Goal: Find contact information: Find contact information

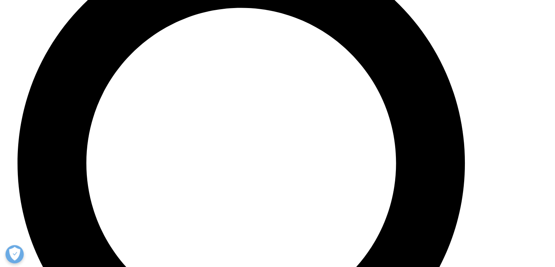
scroll to position [1367, 0]
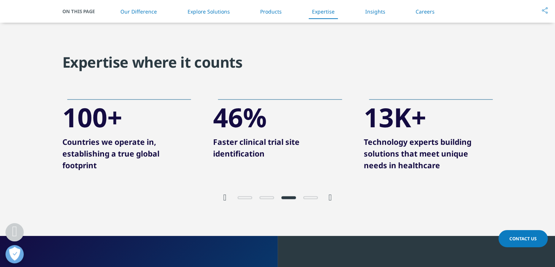
click at [309, 199] on span "Go to slide 4" at bounding box center [310, 197] width 15 height 3
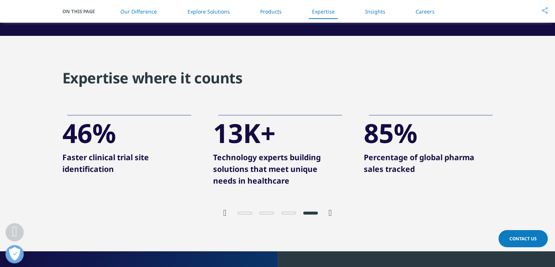
click at [330, 216] on icon "Next slide" at bounding box center [330, 212] width 3 height 9
click at [224, 214] on icon "Previous slide" at bounding box center [224, 212] width 3 height 9
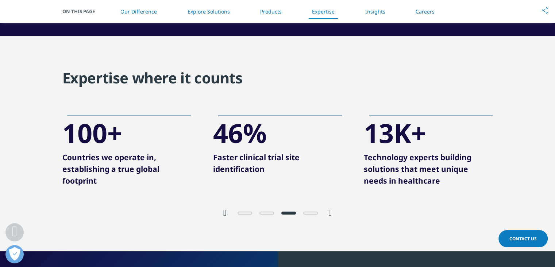
click at [224, 214] on icon "Previous slide" at bounding box center [224, 212] width 3 height 9
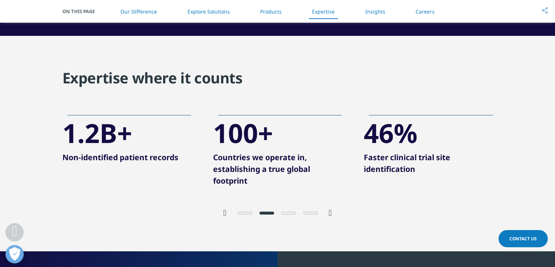
click at [224, 214] on icon "Previous slide" at bounding box center [224, 212] width 3 height 9
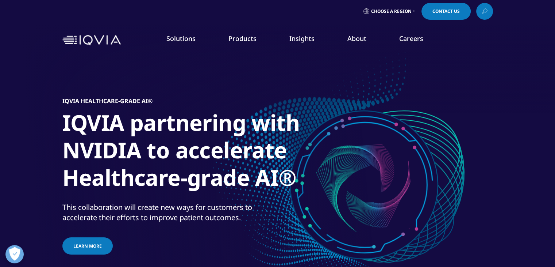
scroll to position [0, 0]
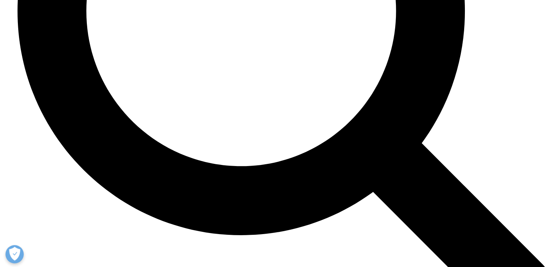
scroll to position [1517, 0]
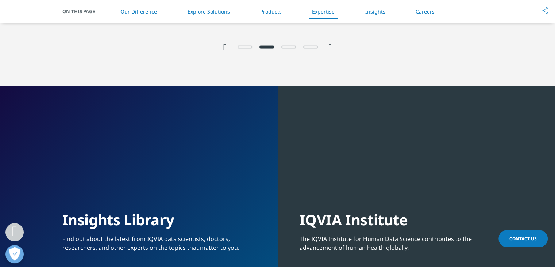
click at [332, 51] on icon "Next slide" at bounding box center [330, 47] width 3 height 9
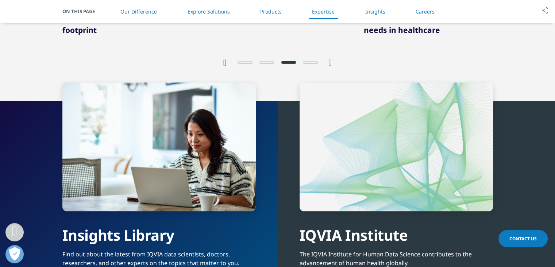
click at [332, 62] on icon "Next slide" at bounding box center [330, 62] width 3 height 9
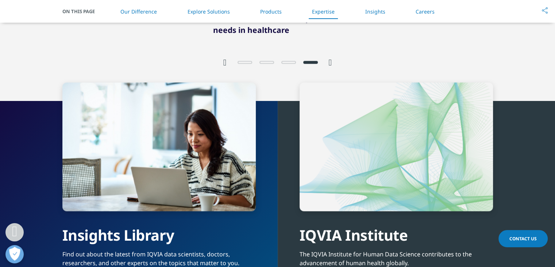
click at [228, 64] on div at bounding box center [278, 61] width 102 height 7
click at [224, 62] on icon "Previous slide" at bounding box center [224, 62] width 3 height 9
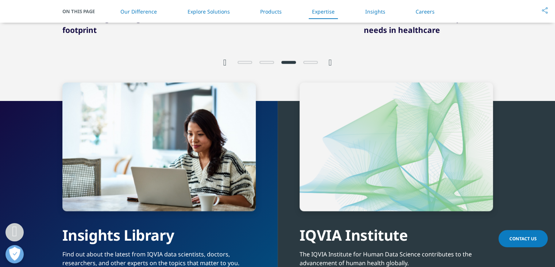
click at [224, 62] on icon "Previous slide" at bounding box center [224, 62] width 3 height 9
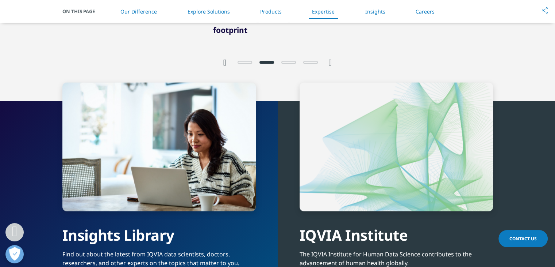
click at [224, 62] on icon "Previous slide" at bounding box center [224, 62] width 3 height 9
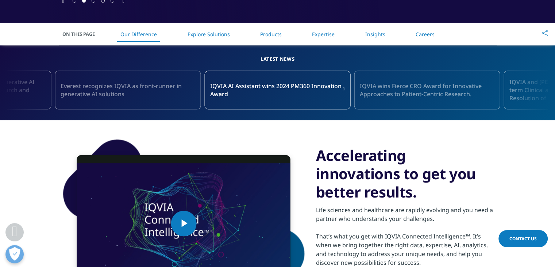
scroll to position [291, 0]
